Goal: Transaction & Acquisition: Obtain resource

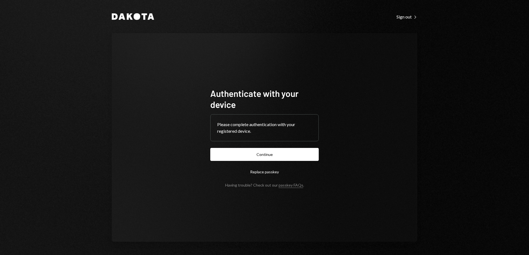
click at [273, 154] on button "Continue" at bounding box center [264, 154] width 108 height 13
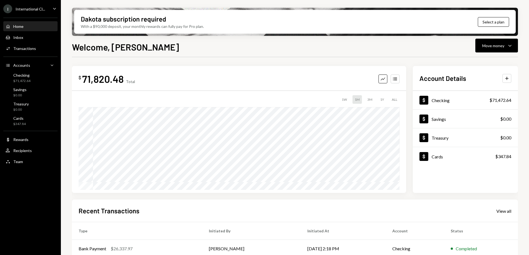
click at [53, 7] on icon "Caret Down" at bounding box center [54, 9] width 6 height 6
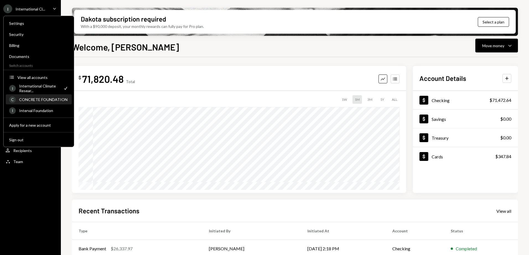
click at [42, 100] on div "CONCRETE FOUNDATION" at bounding box center [43, 99] width 49 height 5
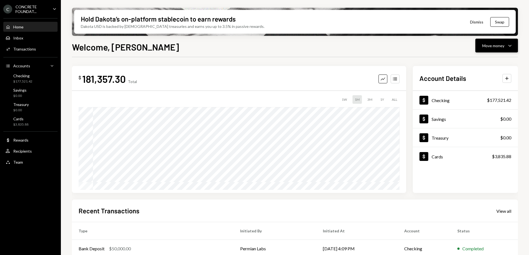
click at [504, 47] on div "Move money Caret Down" at bounding box center [496, 45] width 29 height 7
click at [48, 6] on div "CONCRETE FOUNDAT..." at bounding box center [31, 8] width 33 height 9
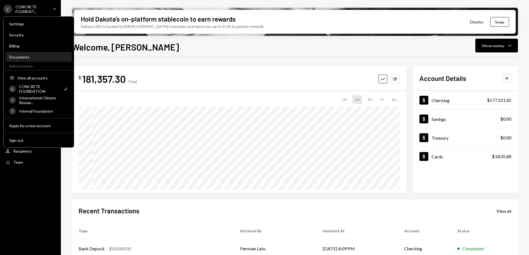
click at [27, 57] on div "Documents" at bounding box center [38, 57] width 59 height 5
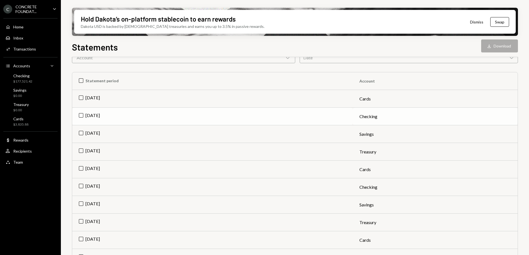
scroll to position [55, 0]
click at [80, 113] on td "Jul 2025" at bounding box center [212, 117] width 280 height 18
click at [83, 185] on td "Jun 2025" at bounding box center [212, 187] width 280 height 18
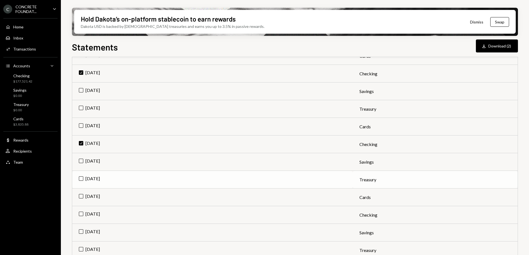
scroll to position [111, 0]
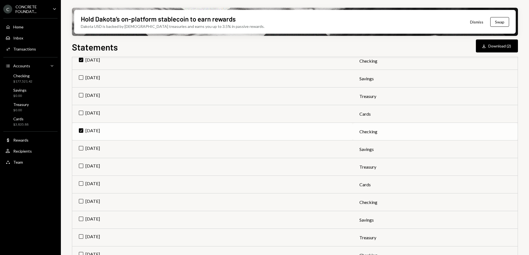
click at [82, 201] on td "May 2025" at bounding box center [212, 203] width 280 height 18
click at [500, 47] on button "Download Download (3)" at bounding box center [496, 46] width 42 height 13
click at [21, 161] on div "Team" at bounding box center [18, 162] width 10 height 5
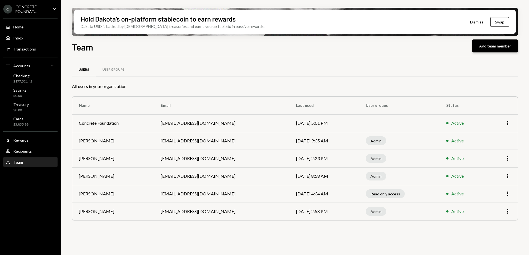
click at [498, 42] on button "Add team member" at bounding box center [495, 46] width 46 height 13
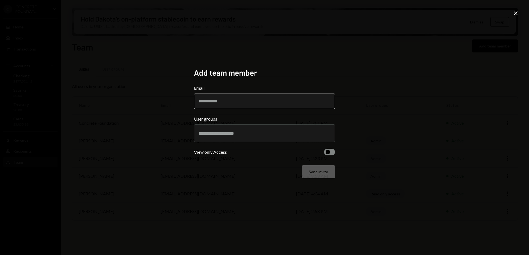
click at [218, 103] on input "Email" at bounding box center [264, 101] width 141 height 15
type input "**********"
click at [148, 94] on div "**********" at bounding box center [264, 127] width 529 height 255
click at [232, 133] on input "text" at bounding box center [264, 133] width 132 height 5
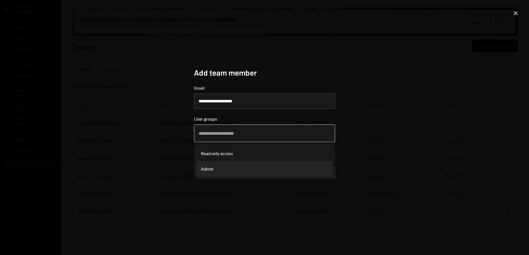
click at [223, 168] on li "Admin" at bounding box center [264, 168] width 136 height 15
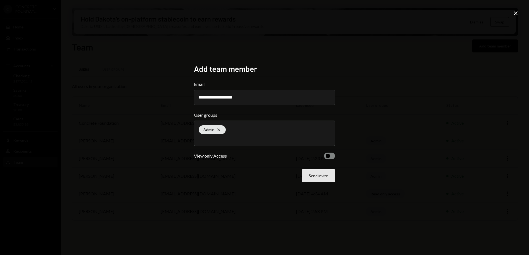
click at [322, 176] on button "Send invite" at bounding box center [318, 175] width 33 height 13
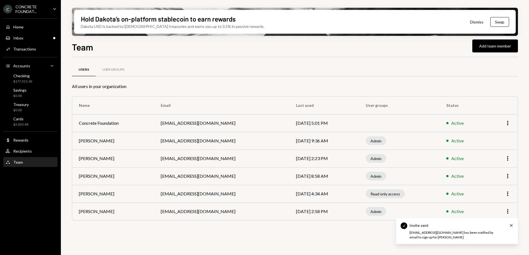
click at [54, 9] on icon "Caret Down" at bounding box center [54, 9] width 6 height 6
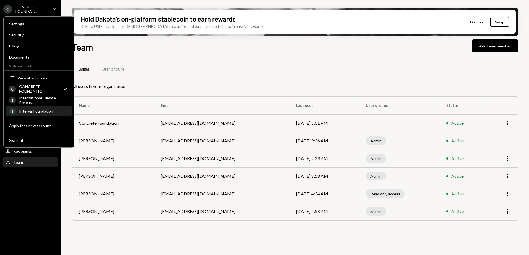
click at [47, 111] on div "Interval Foundation" at bounding box center [43, 111] width 49 height 5
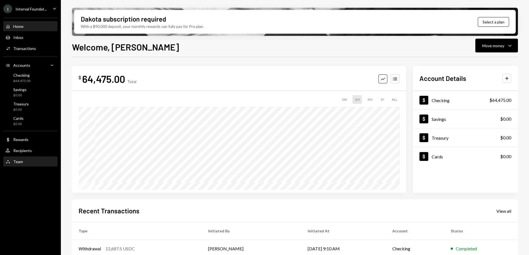
click at [17, 160] on div "Team" at bounding box center [18, 162] width 10 height 5
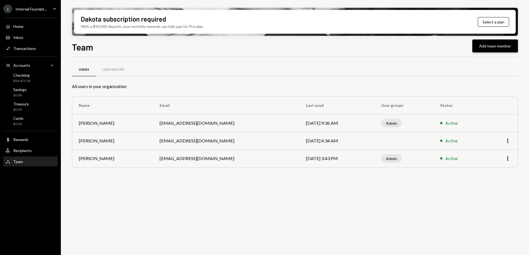
click at [493, 47] on button "Add team member" at bounding box center [495, 46] width 46 height 13
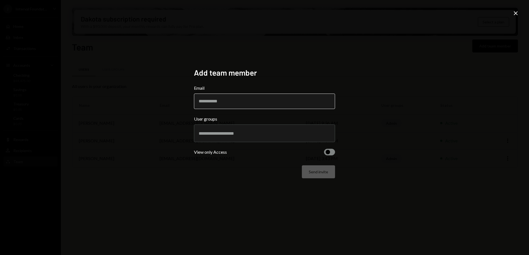
click at [238, 101] on input "Email" at bounding box center [264, 101] width 141 height 15
type input "**********"
click at [130, 82] on div "**********" at bounding box center [264, 127] width 529 height 255
click at [250, 130] on div at bounding box center [264, 134] width 132 height 14
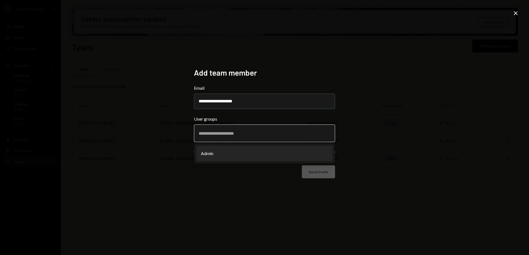
click at [226, 156] on li "Admin" at bounding box center [264, 153] width 136 height 15
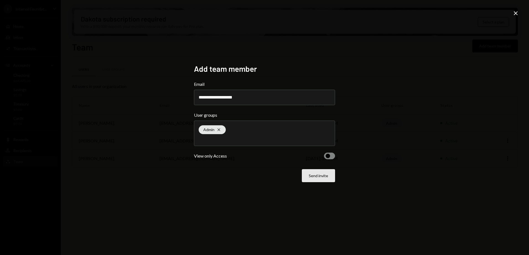
click at [323, 175] on button "Send invite" at bounding box center [318, 175] width 33 height 13
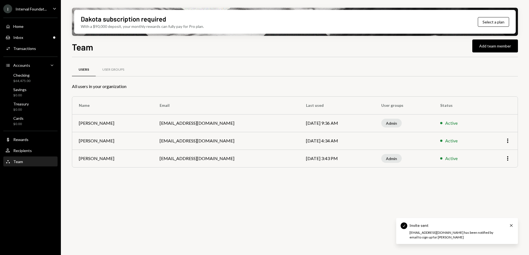
click at [54, 9] on icon "Main" at bounding box center [54, 9] width 3 height 2
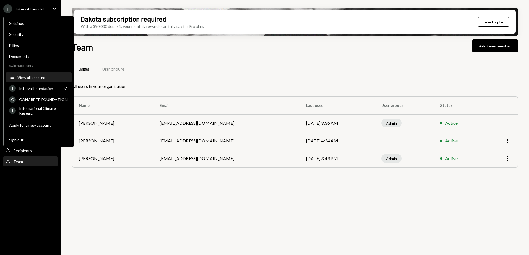
click at [36, 77] on div "View all accounts" at bounding box center [42, 77] width 51 height 5
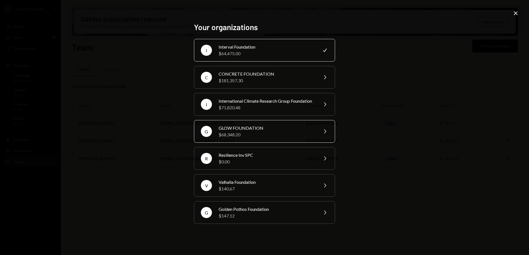
click at [258, 132] on div "GLOW FOUNDATION" at bounding box center [266, 128] width 96 height 7
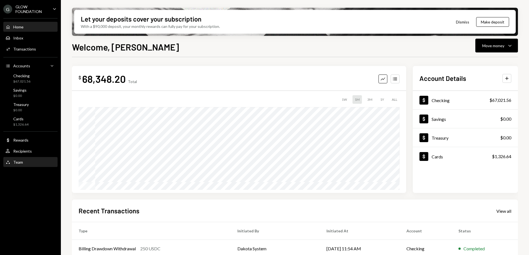
click at [23, 161] on div "Team Team" at bounding box center [31, 162] width 50 height 5
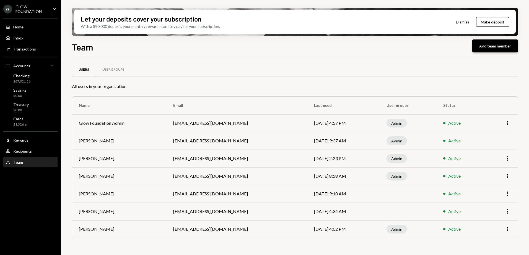
click at [492, 46] on button "Add team member" at bounding box center [495, 46] width 46 height 13
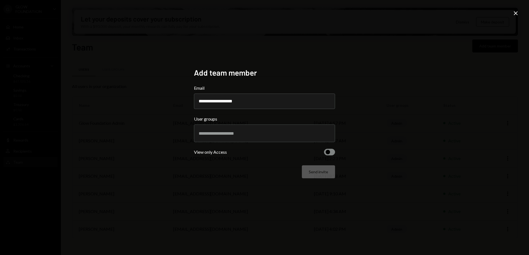
type input "**********"
click at [420, 122] on div "**********" at bounding box center [264, 127] width 529 height 255
click at [265, 130] on div at bounding box center [264, 134] width 132 height 14
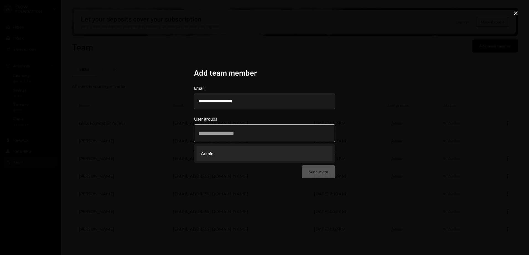
drag, startPoint x: 219, startPoint y: 156, endPoint x: 275, endPoint y: 166, distance: 57.0
click at [219, 156] on li "Admin" at bounding box center [264, 153] width 136 height 15
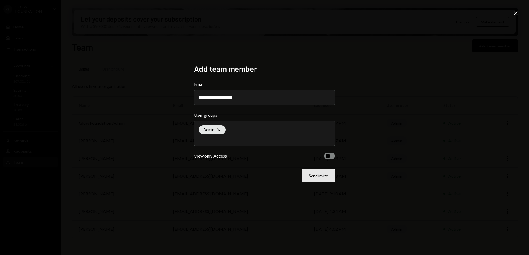
click at [322, 176] on button "Send invite" at bounding box center [318, 175] width 33 height 13
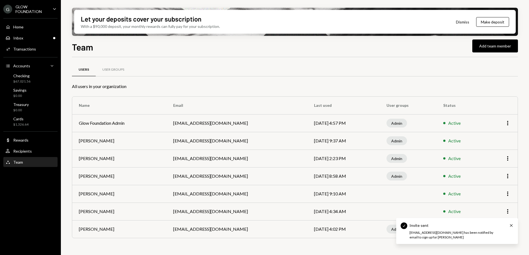
click at [54, 9] on icon "Caret Down" at bounding box center [54, 9] width 6 height 6
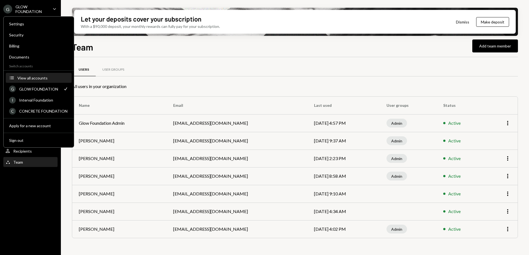
click at [36, 77] on div "View all accounts" at bounding box center [42, 78] width 51 height 5
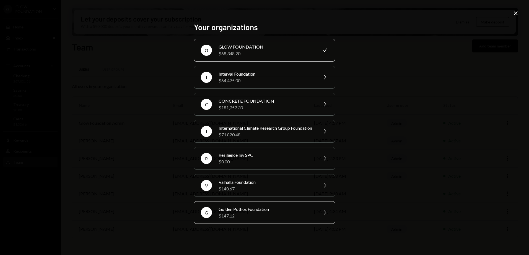
click at [291, 213] on div "Golden Pothos Foundation" at bounding box center [266, 209] width 96 height 7
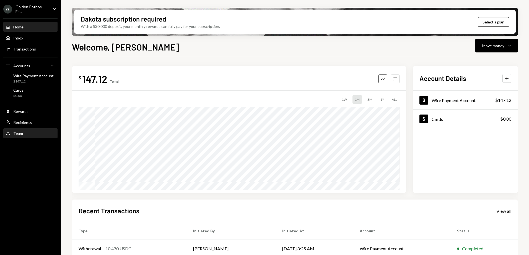
click at [29, 132] on div "Team Team" at bounding box center [31, 133] width 50 height 5
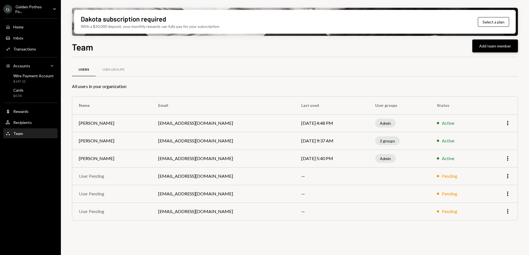
click at [498, 45] on button "Add team member" at bounding box center [495, 46] width 46 height 13
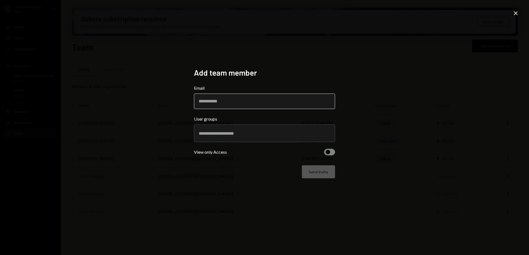
click at [216, 103] on input "Email" at bounding box center [264, 101] width 141 height 15
type input "**********"
drag, startPoint x: 399, startPoint y: 90, endPoint x: 394, endPoint y: 90, distance: 5.3
click at [399, 90] on div "**********" at bounding box center [264, 127] width 529 height 255
click at [230, 134] on input "text" at bounding box center [264, 133] width 132 height 5
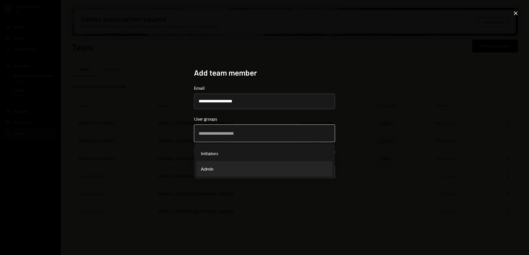
click at [221, 169] on li "Admin" at bounding box center [264, 168] width 136 height 15
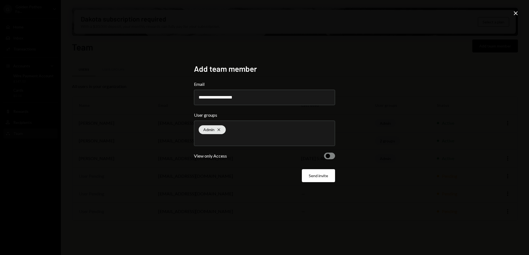
drag, startPoint x: 391, startPoint y: 164, endPoint x: 386, endPoint y: 164, distance: 5.6
click at [390, 164] on div "**********" at bounding box center [264, 127] width 529 height 255
click at [322, 177] on button "Send invite" at bounding box center [318, 175] width 33 height 13
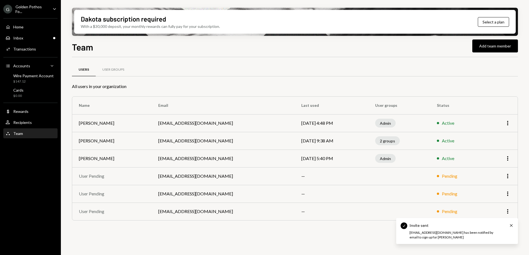
click at [50, 7] on div "G Golden Pothos Fo... Caret Down" at bounding box center [30, 8] width 61 height 9
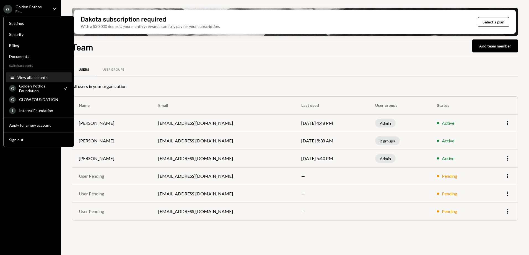
click at [31, 77] on div "View all accounts" at bounding box center [42, 77] width 51 height 5
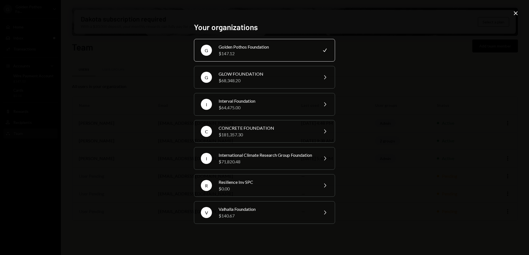
click at [515, 12] on icon "Close" at bounding box center [515, 13] width 7 height 7
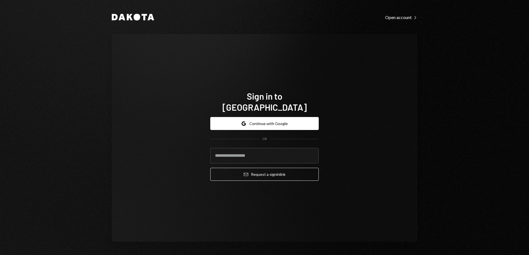
type input "**********"
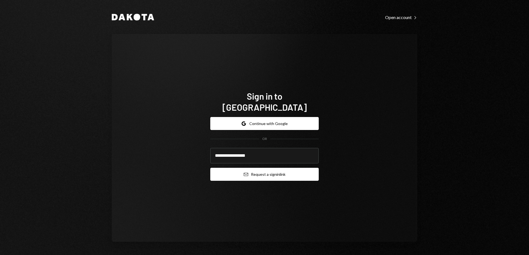
click at [281, 171] on button "Email Request a sign in link" at bounding box center [264, 174] width 108 height 13
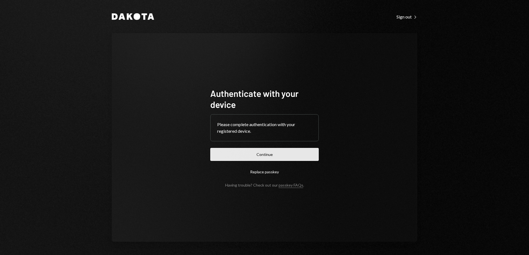
click at [298, 154] on button "Continue" at bounding box center [264, 154] width 108 height 13
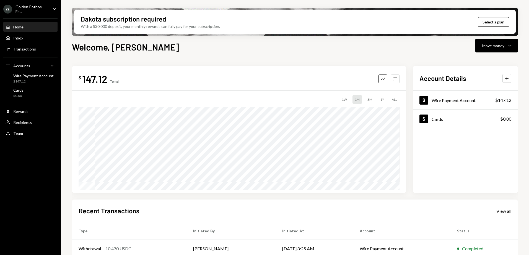
click at [56, 7] on icon "Caret Down" at bounding box center [54, 9] width 6 height 6
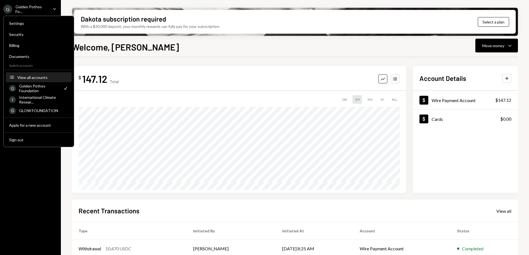
click at [32, 75] on div "View all accounts" at bounding box center [42, 77] width 51 height 5
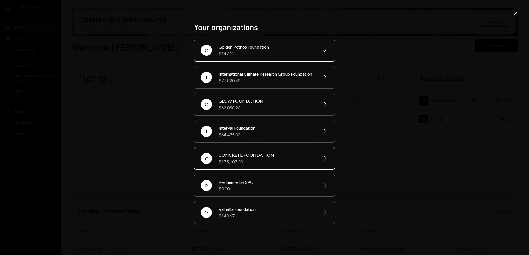
click at [270, 159] on div "CONCRETE FOUNDATION" at bounding box center [266, 155] width 96 height 7
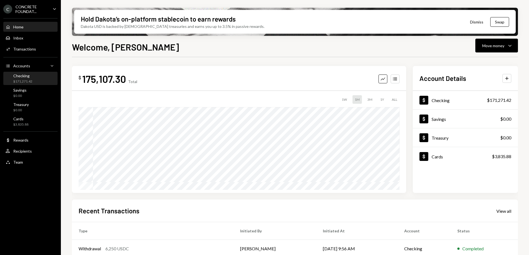
click at [26, 80] on div "$171,271.42" at bounding box center [22, 81] width 19 height 5
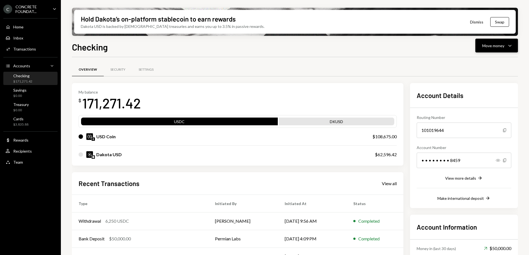
click at [496, 49] on button "Move money Caret Down" at bounding box center [496, 46] width 43 height 14
click at [484, 88] on div "Deposit" at bounding box center [492, 87] width 40 height 6
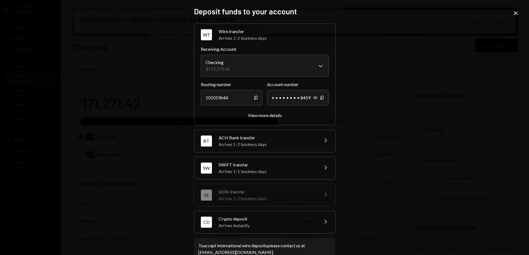
scroll to position [14, 0]
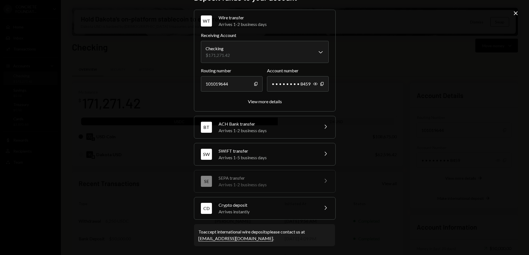
click at [309, 207] on div "Crypto deposit" at bounding box center [266, 205] width 97 height 7
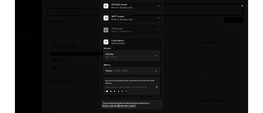
scroll to position [49, 0]
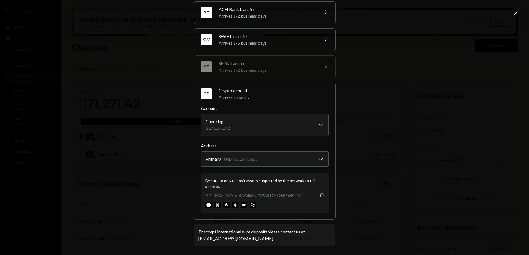
click at [320, 195] on icon "Copy" at bounding box center [322, 196] width 4 height 4
